Goal: Task Accomplishment & Management: Manage account settings

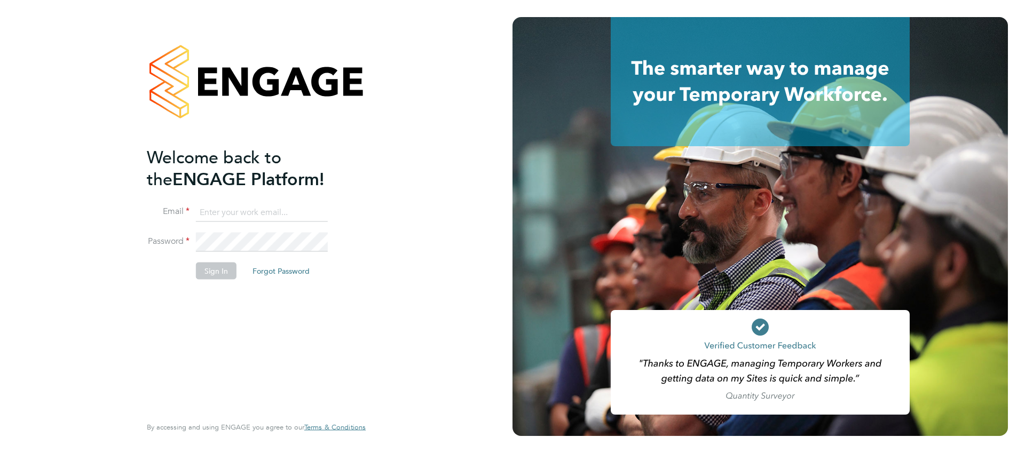
type input "ele.clark@comparethemarket.com"
click at [215, 270] on button "Sign In" at bounding box center [216, 271] width 41 height 17
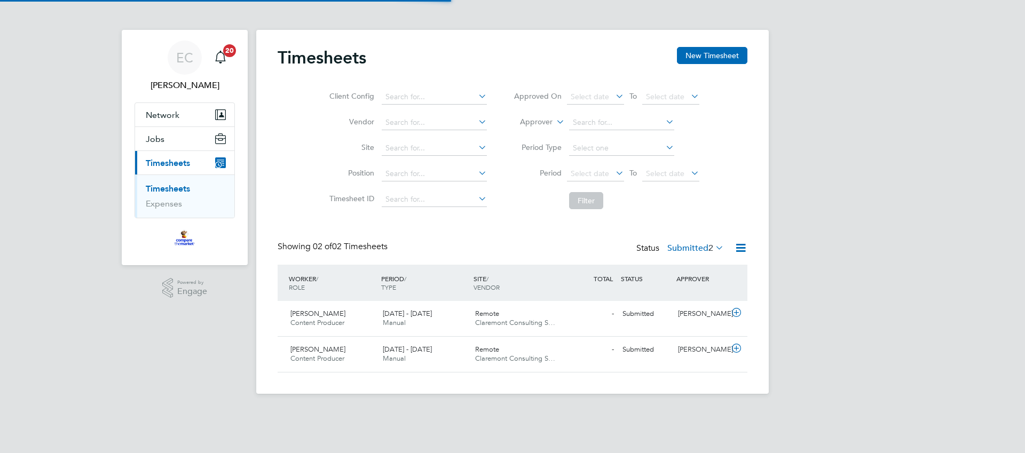
scroll to position [27, 93]
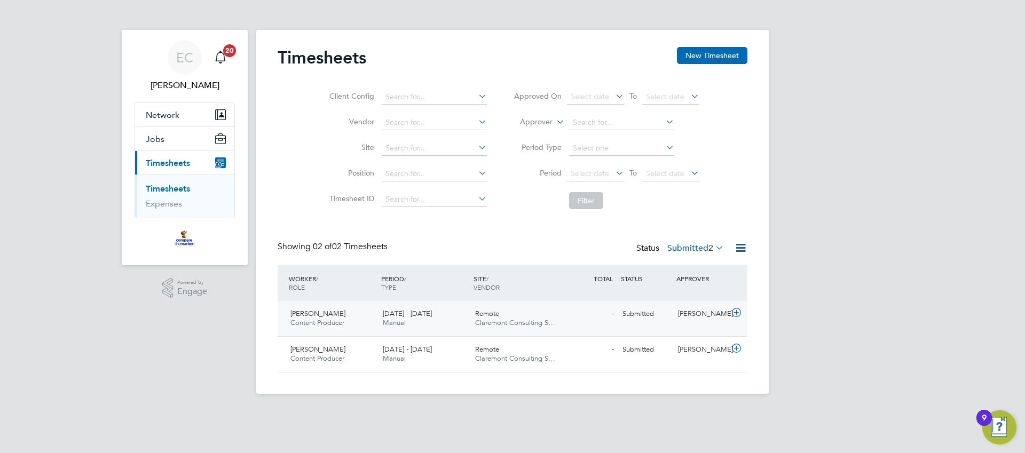
click at [298, 310] on span "[PERSON_NAME]" at bounding box center [317, 313] width 55 height 9
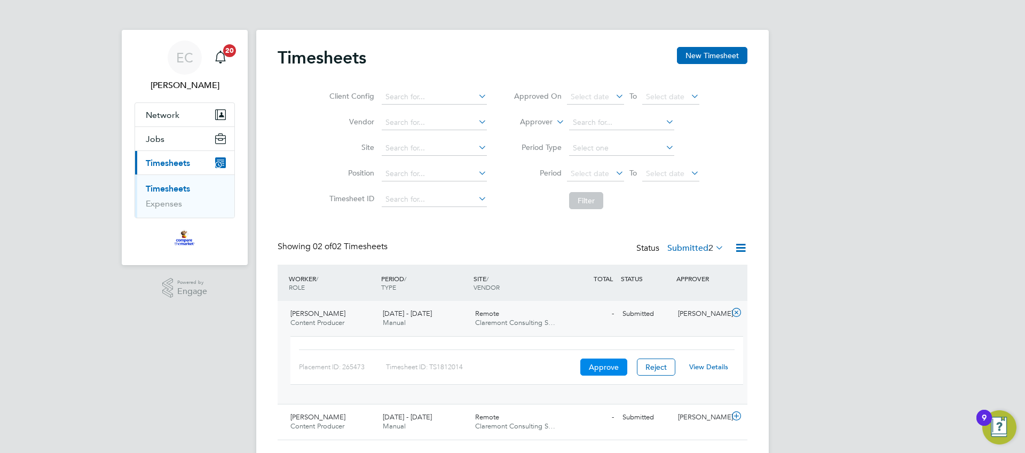
click at [599, 373] on button "Approve" at bounding box center [603, 367] width 47 height 17
click at [522, 323] on span "Claremont Consulting S…" at bounding box center [515, 322] width 80 height 9
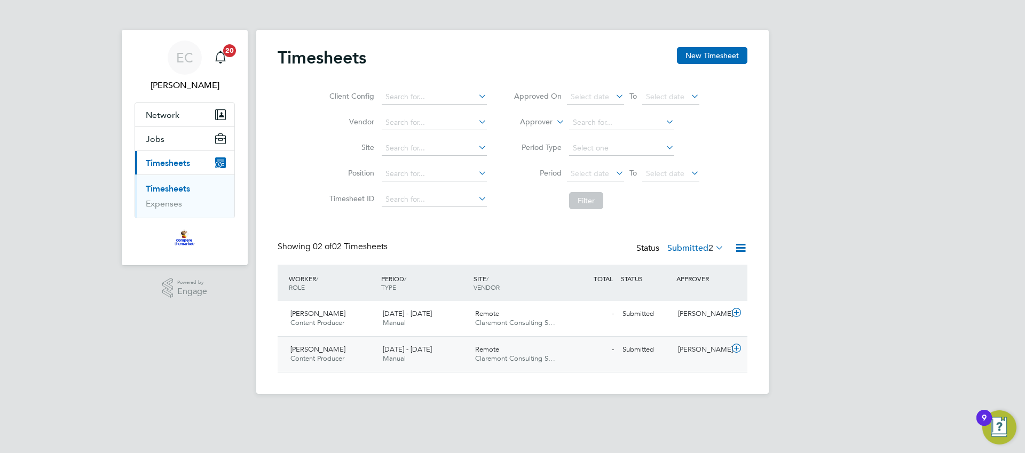
click at [527, 337] on div "Sam Dunn Content Producer 18 - 24 Aug 2025 18 - 24 Aug 2025 Manual Remote Clare…" at bounding box center [513, 354] width 470 height 36
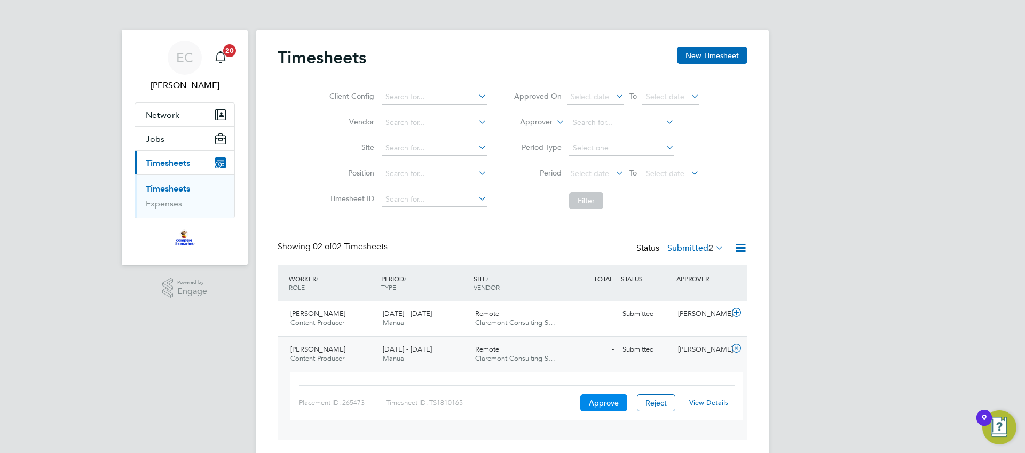
click at [612, 400] on button "Approve" at bounding box center [603, 402] width 47 height 17
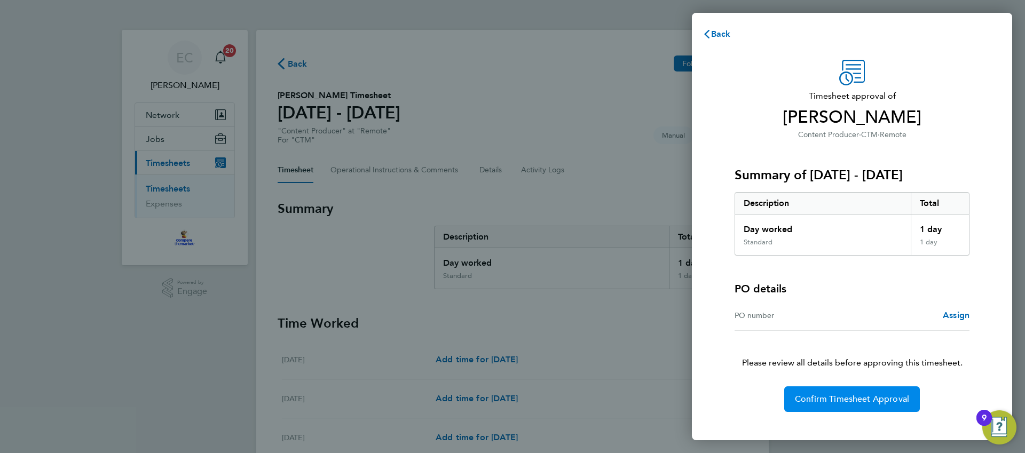
click at [811, 397] on span "Confirm Timesheet Approval" at bounding box center [852, 399] width 114 height 11
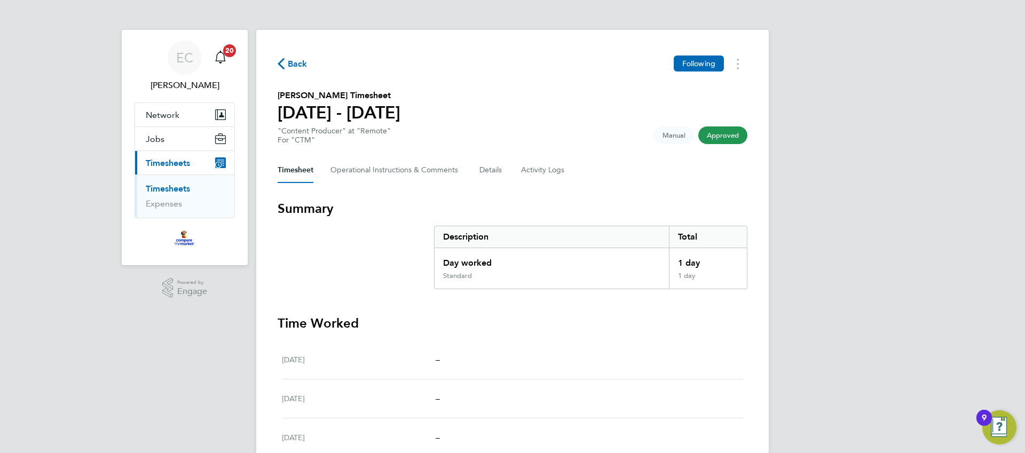
scroll to position [1, 0]
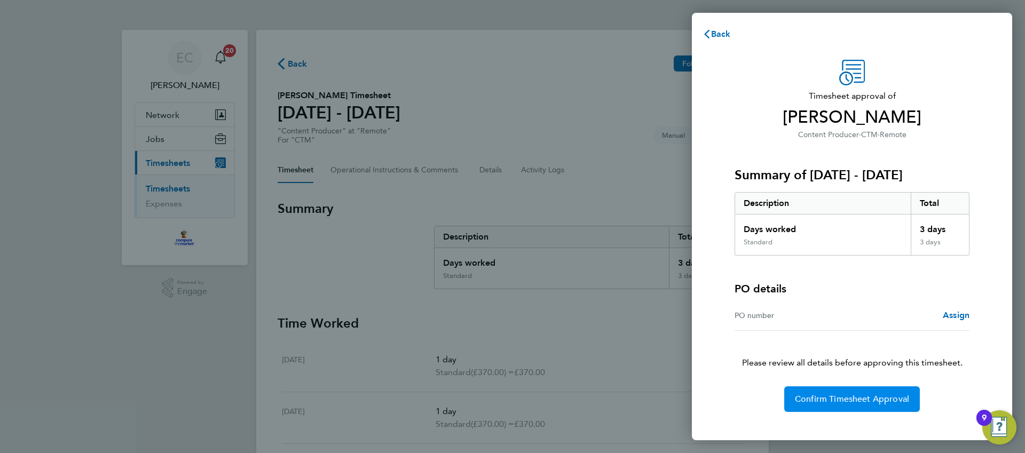
click at [825, 409] on button "Confirm Timesheet Approval" at bounding box center [852, 399] width 136 height 26
